Goal: Task Accomplishment & Management: Manage account settings

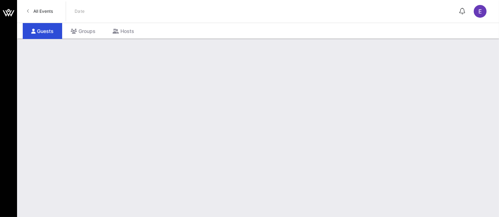
click at [46, 13] on span "All Events" at bounding box center [43, 11] width 20 height 5
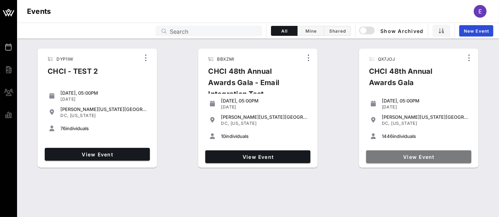
click at [423, 156] on span "View Event" at bounding box center [418, 157] width 99 height 6
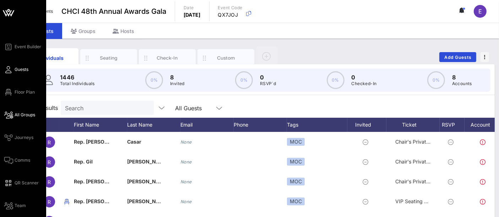
click at [27, 116] on span "All Groups" at bounding box center [25, 115] width 21 height 6
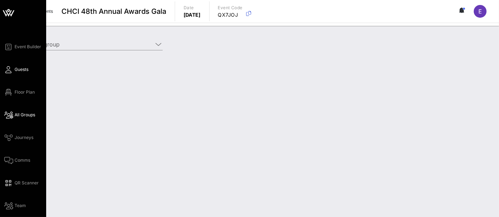
click at [22, 70] on span "Guests" at bounding box center [22, 69] width 14 height 6
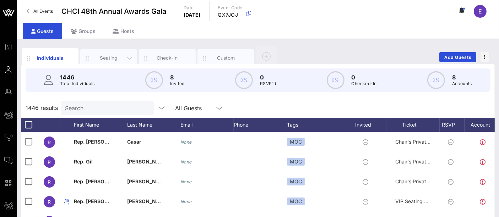
click at [113, 60] on div "Seating" at bounding box center [109, 58] width 32 height 7
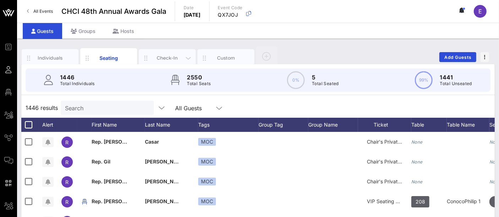
click at [173, 58] on div "Check-In" at bounding box center [168, 58] width 32 height 7
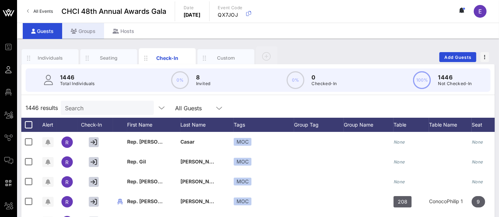
click at [89, 29] on div "Groups" at bounding box center [83, 31] width 42 height 16
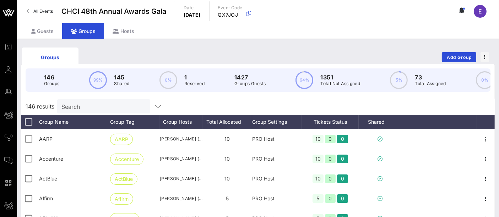
click at [98, 111] on input "Search" at bounding box center [102, 106] width 83 height 9
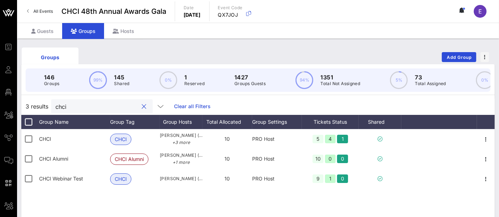
type input "chci"
